Goal: Transaction & Acquisition: Subscribe to service/newsletter

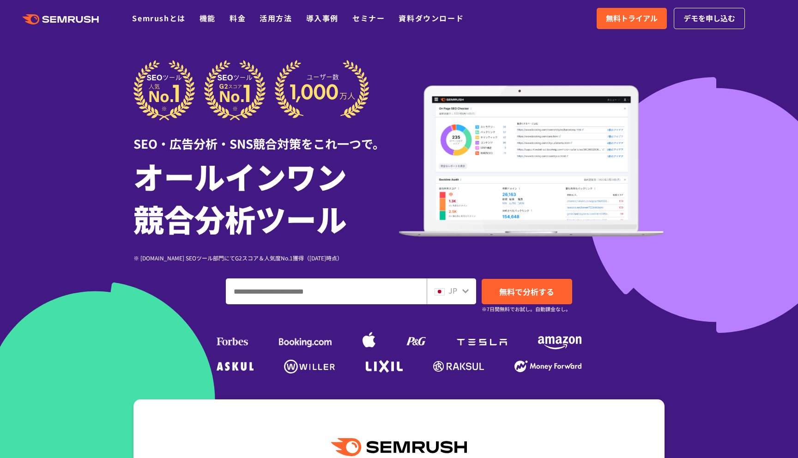
click at [230, 18] on ul "Semrushとは 機能 料金 活用方法 導入事例 セミナー 資料ダウンロード" at bounding box center [305, 18] width 346 height 12
click at [233, 20] on link "料金" at bounding box center [238, 17] width 16 height 11
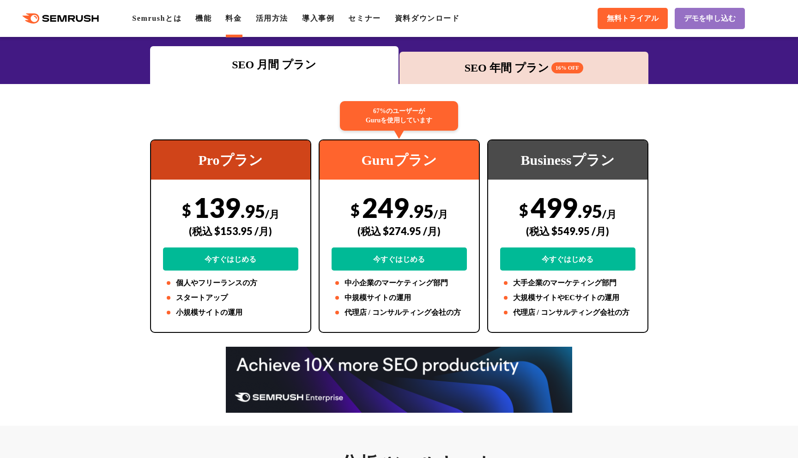
scroll to position [131, 0]
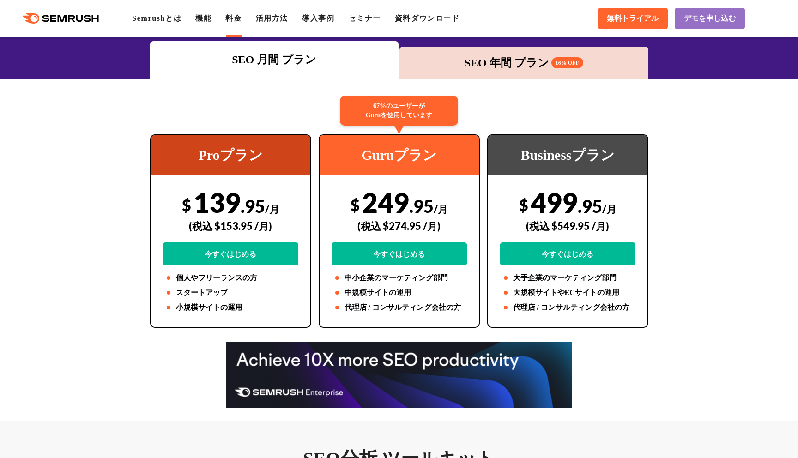
click at [448, 64] on div "SEO 年間 プラン 16% OFF" at bounding box center [524, 63] width 240 height 17
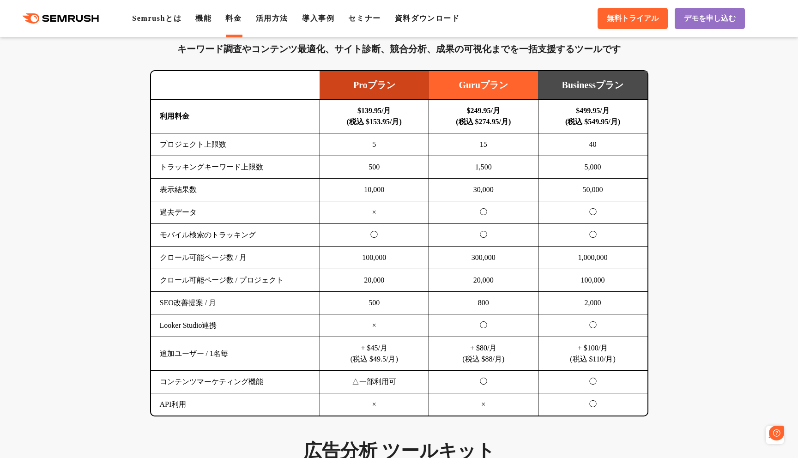
scroll to position [0, 0]
drag, startPoint x: 464, startPoint y: 166, endPoint x: 509, endPoint y: 167, distance: 44.4
click at [509, 166] on td "1,500" at bounding box center [484, 167] width 110 height 23
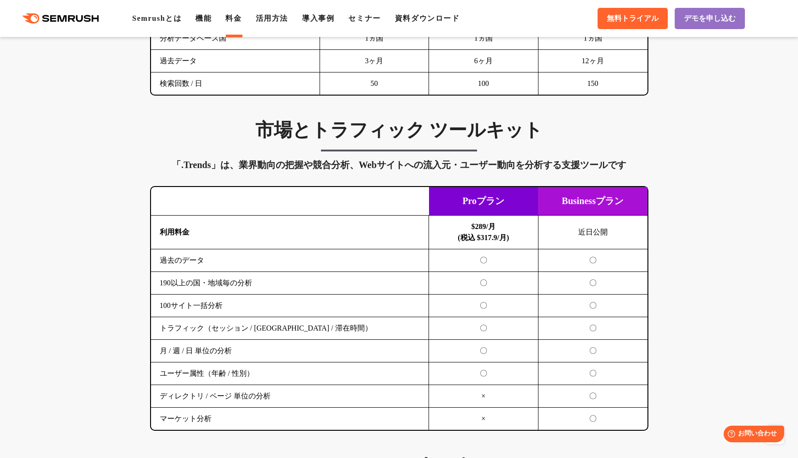
scroll to position [1425, 0]
